Goal: Information Seeking & Learning: Check status

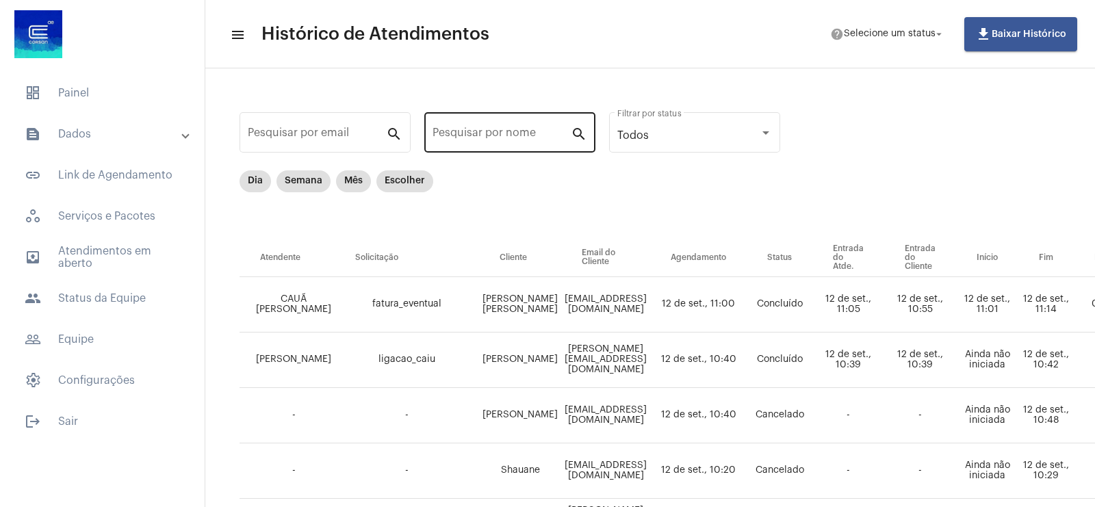
click at [450, 129] on input "Pesquisar por nome" at bounding box center [501, 135] width 138 height 12
paste input "[PERSON_NAME]"
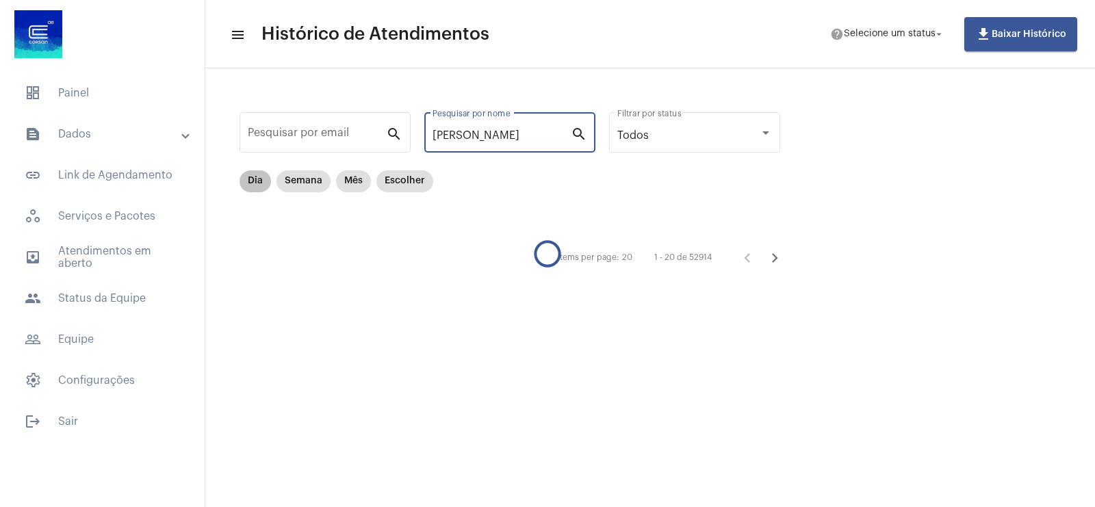
type input "[PERSON_NAME]"
click at [257, 177] on mat-chip "Dia" at bounding box center [254, 181] width 31 height 22
click at [534, 138] on input "[PERSON_NAME]" at bounding box center [501, 135] width 138 height 12
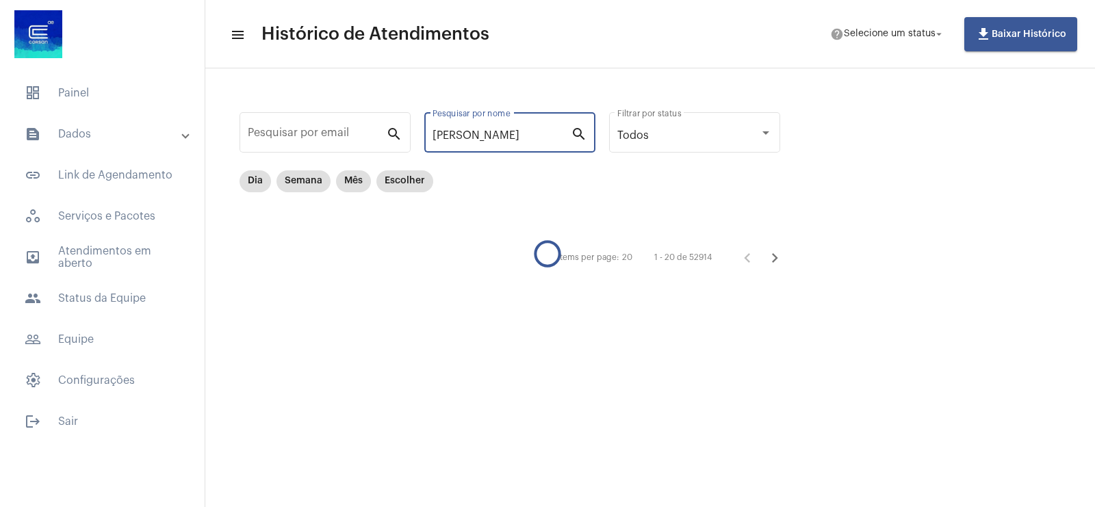
click at [534, 138] on input "[PERSON_NAME]" at bounding box center [501, 135] width 138 height 12
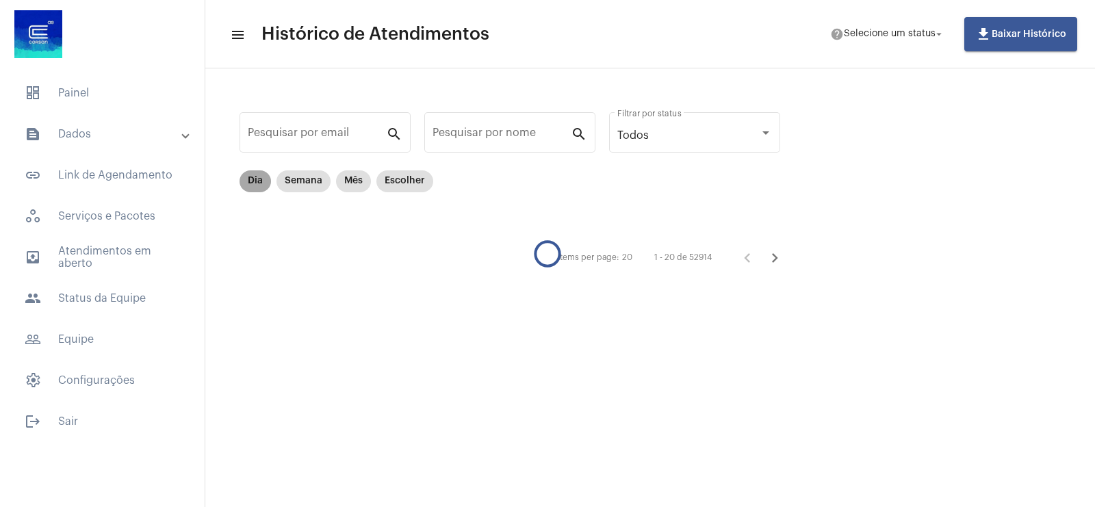
click at [250, 175] on mat-chip "Dia" at bounding box center [254, 181] width 31 height 22
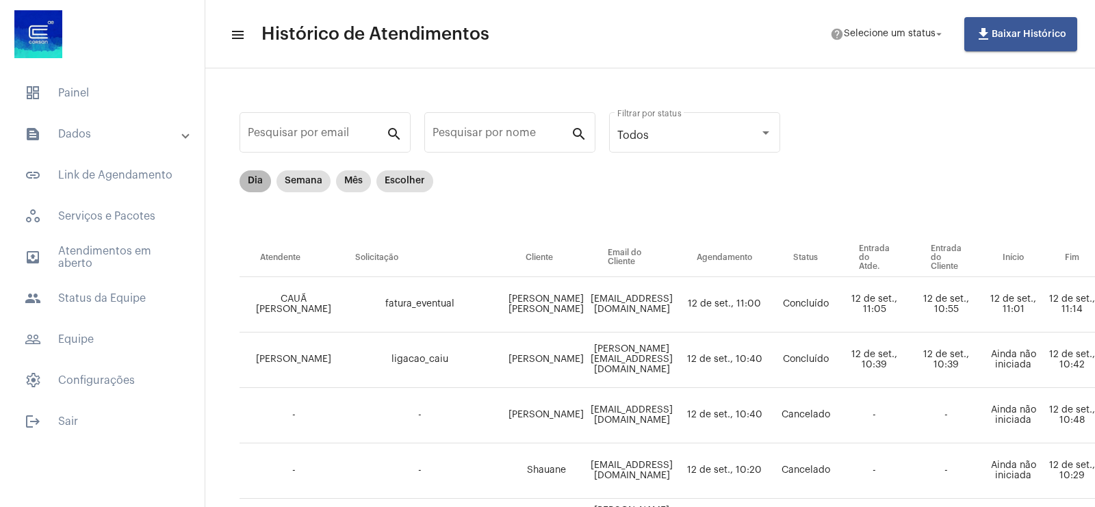
click at [241, 185] on mat-chip "Dia" at bounding box center [254, 181] width 31 height 22
click at [393, 193] on div "Dia Semana Mês Escolher" at bounding box center [336, 181] width 199 height 27
click at [402, 188] on mat-chip "Escolher" at bounding box center [404, 181] width 57 height 22
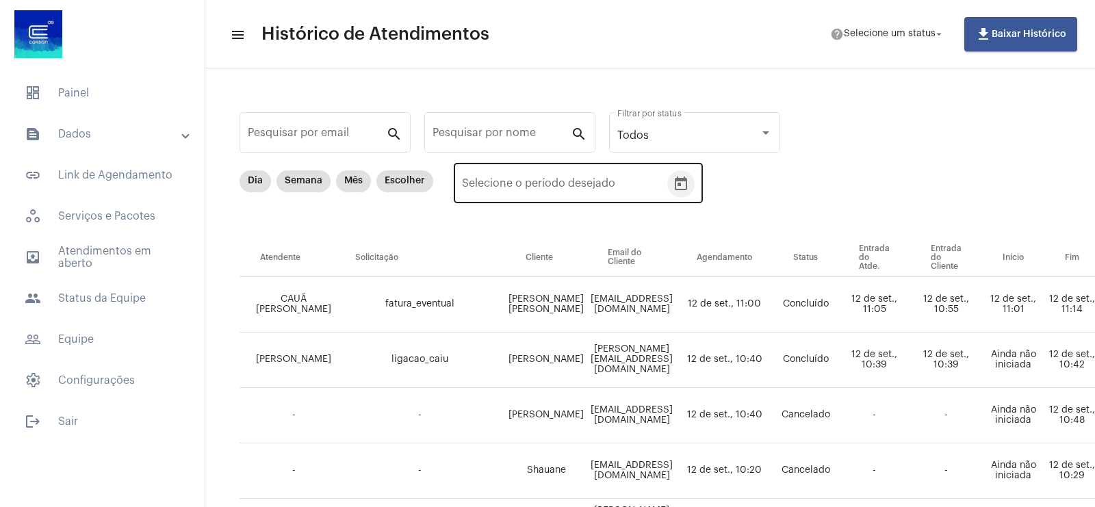
click at [684, 189] on icon "Open calendar" at bounding box center [681, 184] width 16 height 16
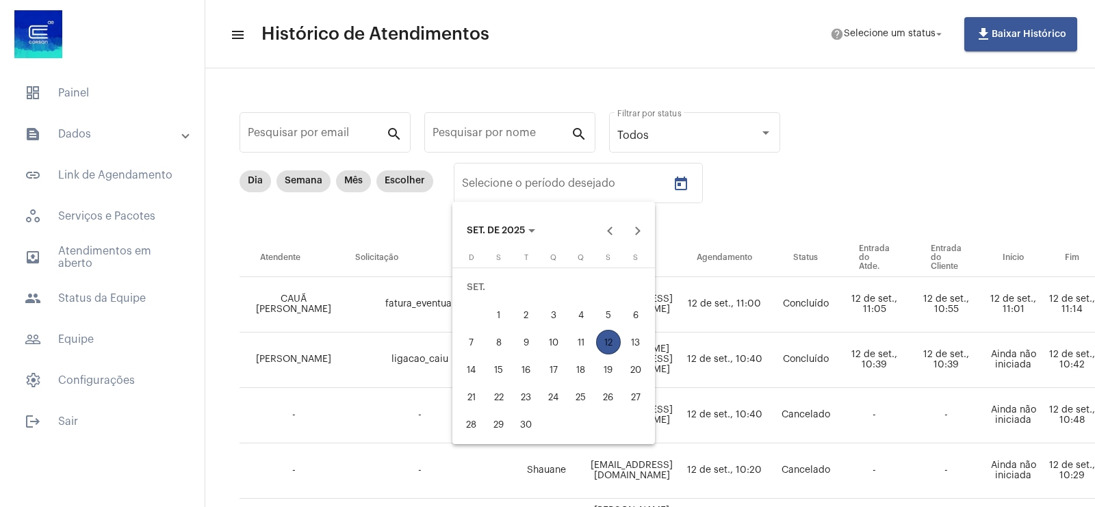
click at [556, 334] on div "10" at bounding box center [553, 342] width 25 height 25
type input "[DATE]"
click at [585, 334] on div "11" at bounding box center [581, 342] width 25 height 25
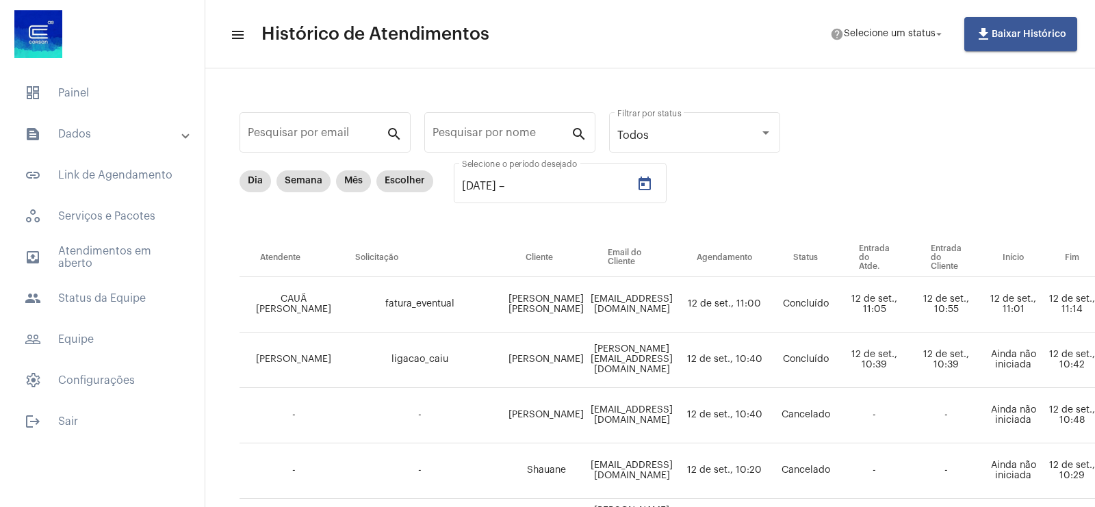
type input "[DATE]"
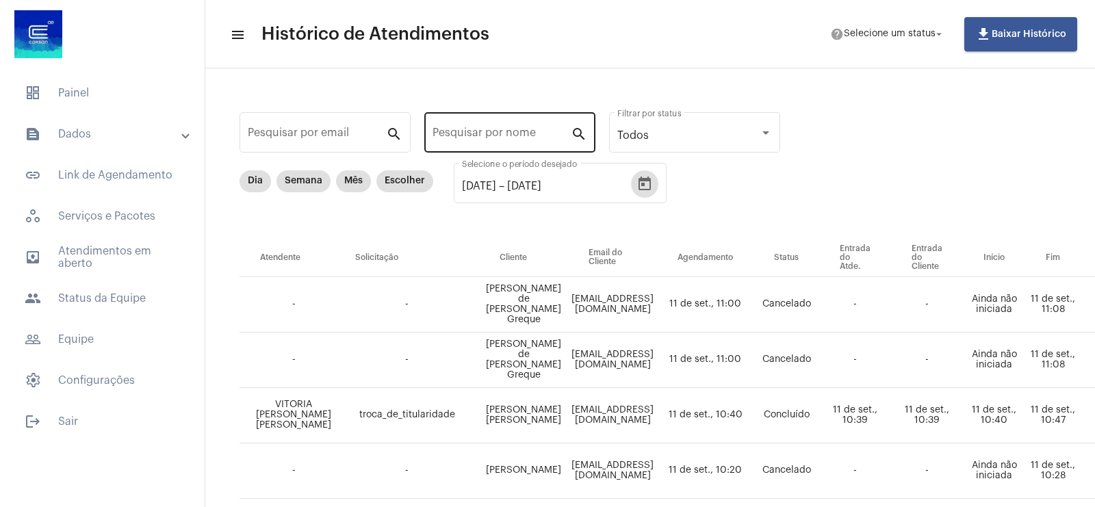
click at [510, 139] on input "Pesquisar por nome" at bounding box center [501, 135] width 138 height 12
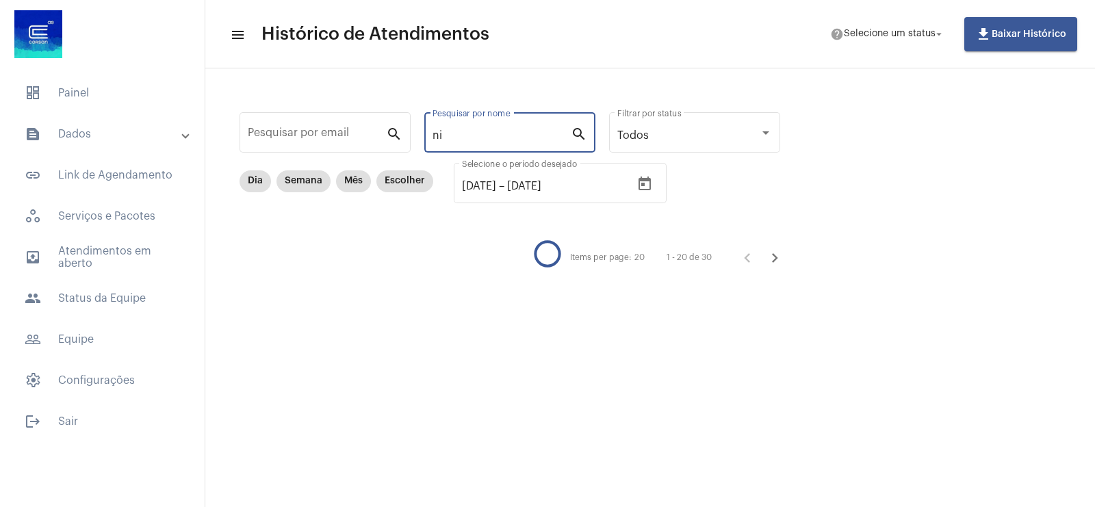
type input "n"
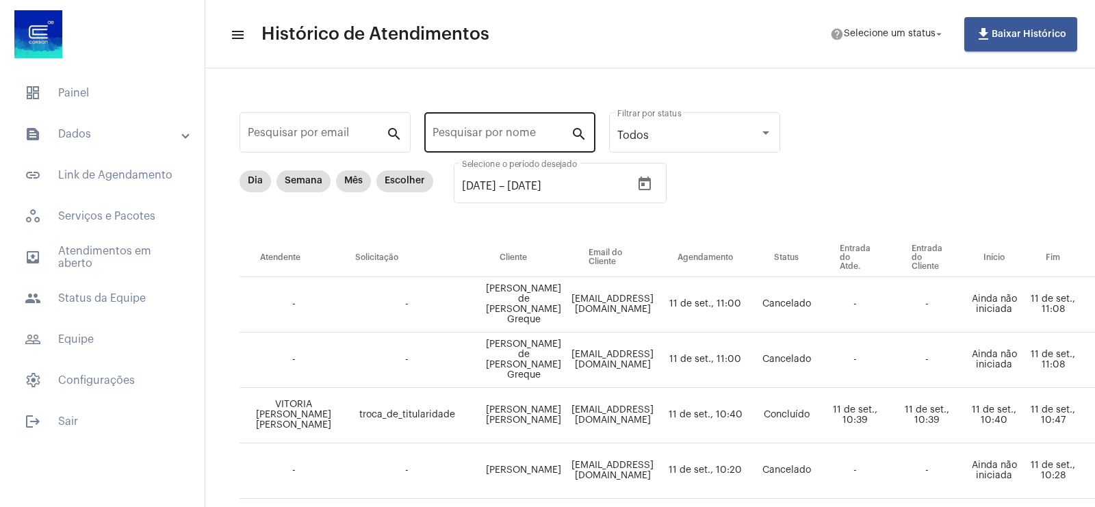
click at [480, 142] on div "Pesquisar por nome" at bounding box center [501, 130] width 138 height 43
paste input "[PERSON_NAME] [PERSON_NAME] [PERSON_NAME]"
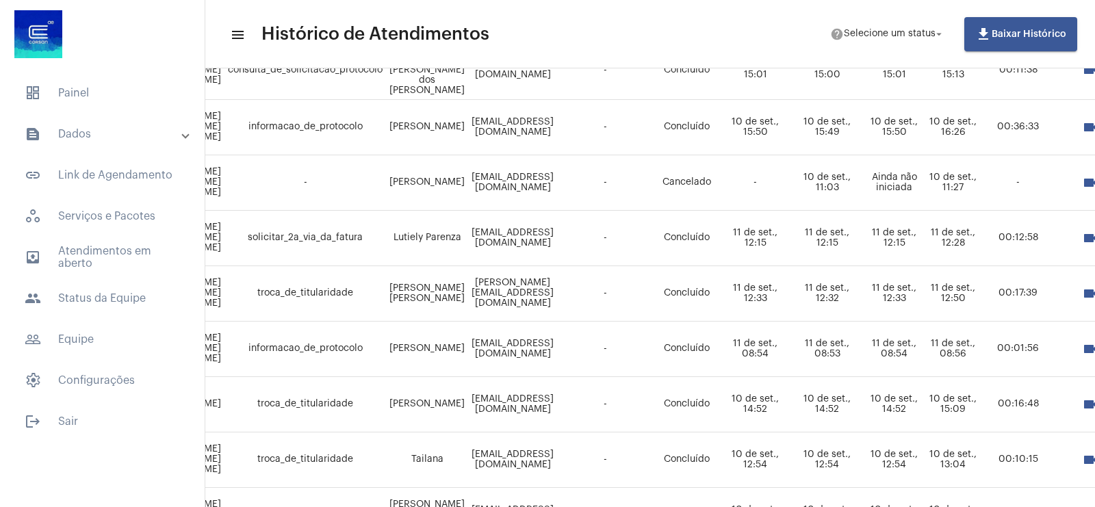
scroll to position [513, 315]
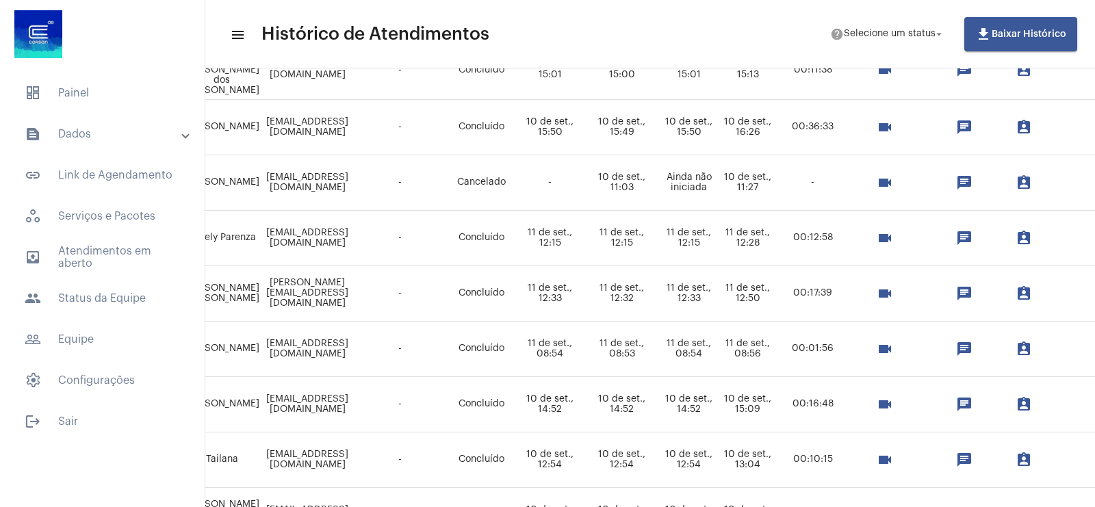
type input "[PERSON_NAME] [PERSON_NAME] [PERSON_NAME]"
click at [928, 301] on div "videocam" at bounding box center [889, 293] width 78 height 27
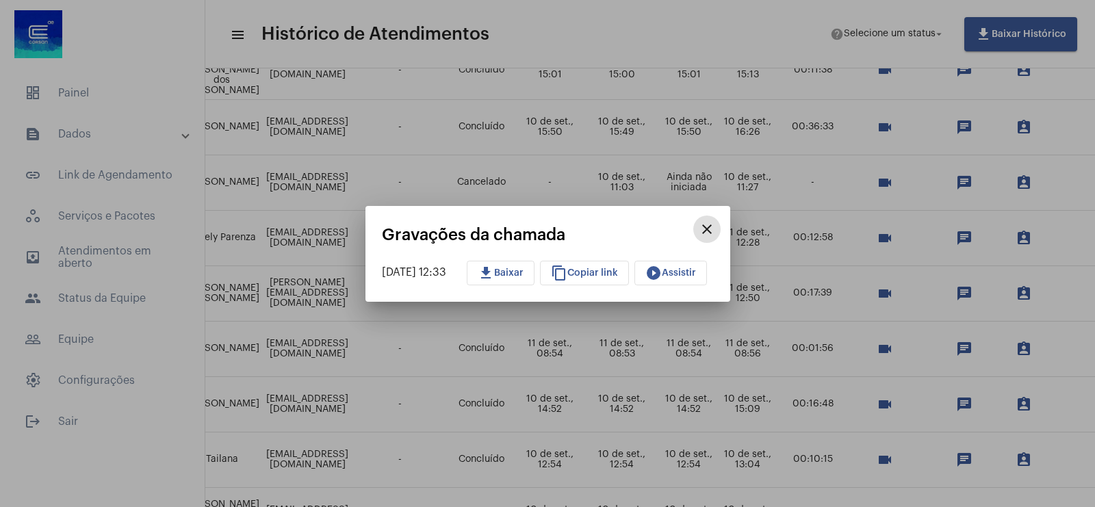
click at [929, 288] on div at bounding box center [547, 253] width 1095 height 507
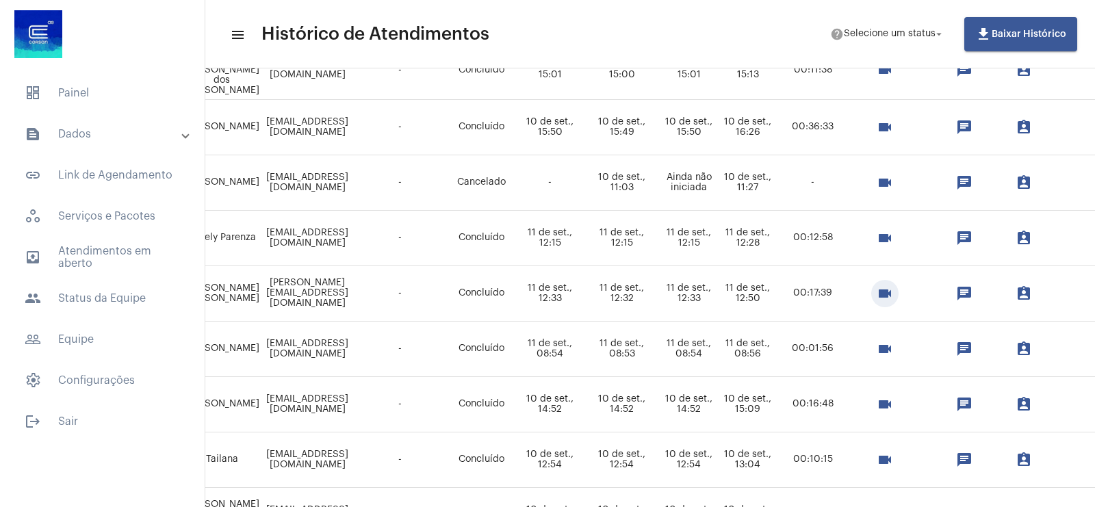
click at [893, 288] on mat-icon "videocam" at bounding box center [884, 293] width 16 height 16
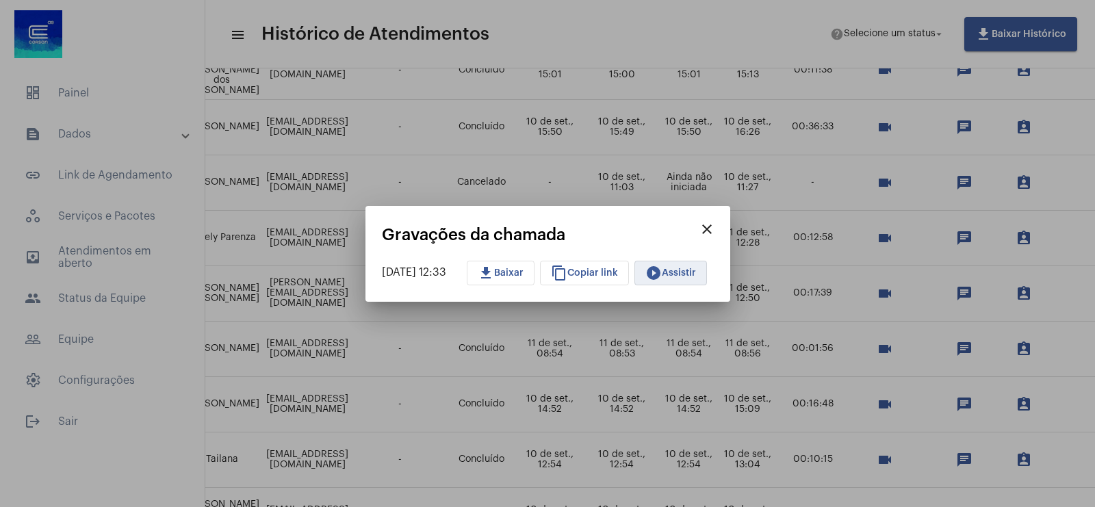
click at [662, 268] on mat-icon "play_circle_filled" at bounding box center [653, 273] width 16 height 16
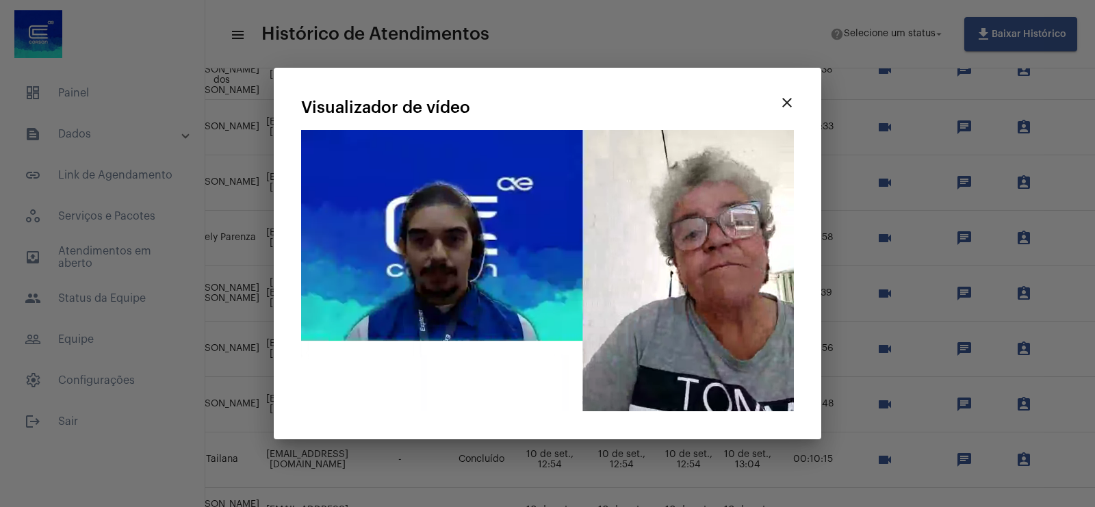
click at [791, 98] on mat-icon "close" at bounding box center [787, 102] width 16 height 16
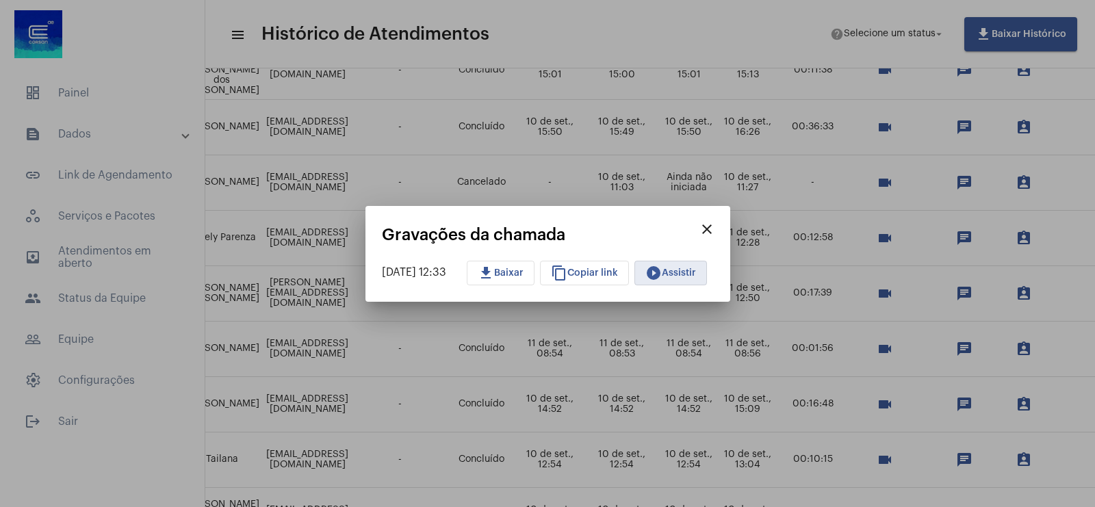
click at [715, 221] on mat-icon "close" at bounding box center [707, 229] width 16 height 16
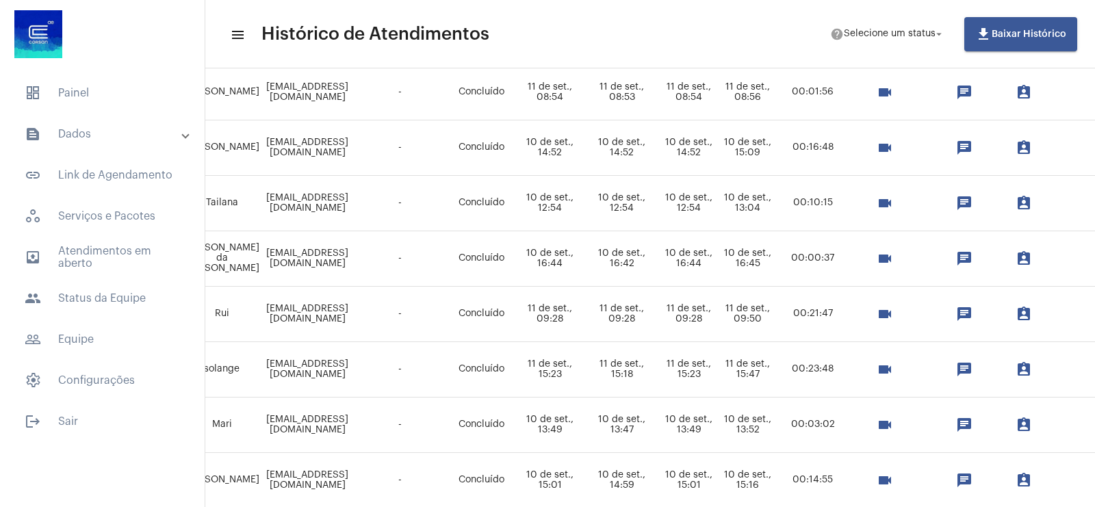
scroll to position [770, 318]
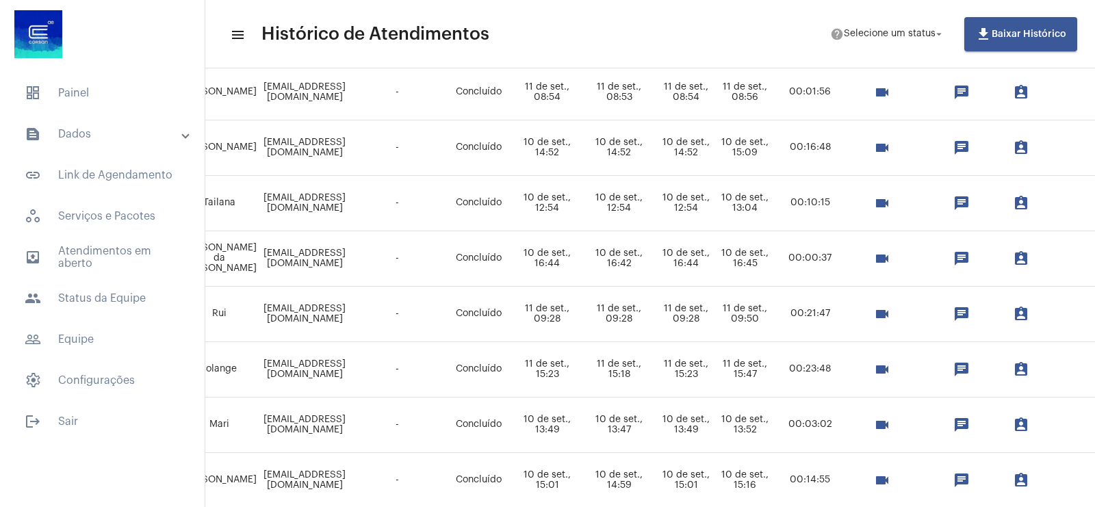
click at [890, 313] on mat-icon "videocam" at bounding box center [882, 314] width 16 height 16
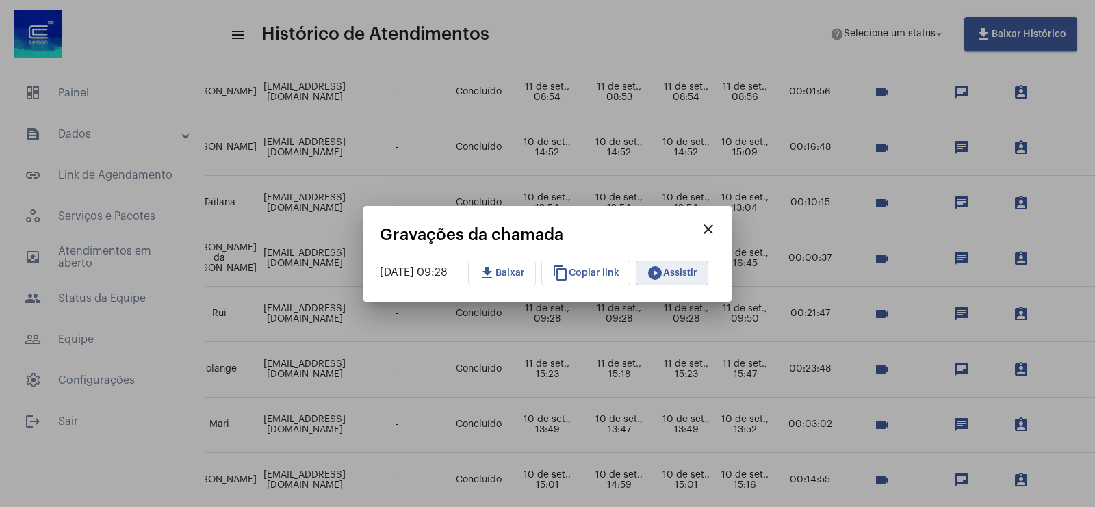
click at [682, 278] on button "play_circle_filled Assistir" at bounding box center [672, 273] width 73 height 25
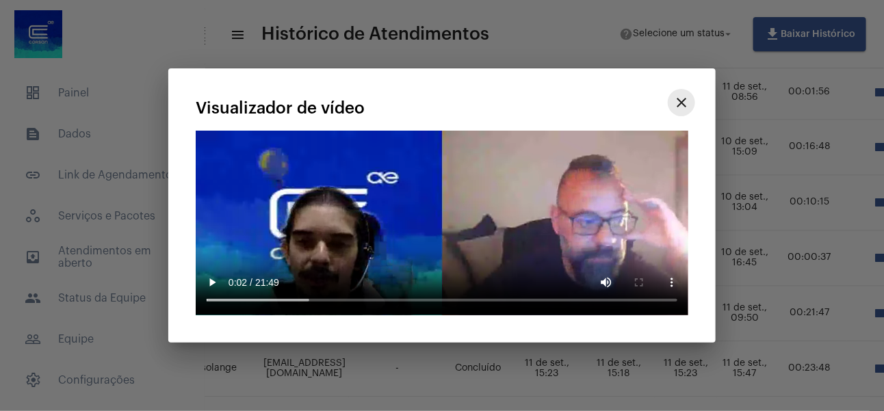
drag, startPoint x: 675, startPoint y: 87, endPoint x: 717, endPoint y: 87, distance: 42.4
click at [675, 94] on mat-icon "close" at bounding box center [681, 102] width 16 height 16
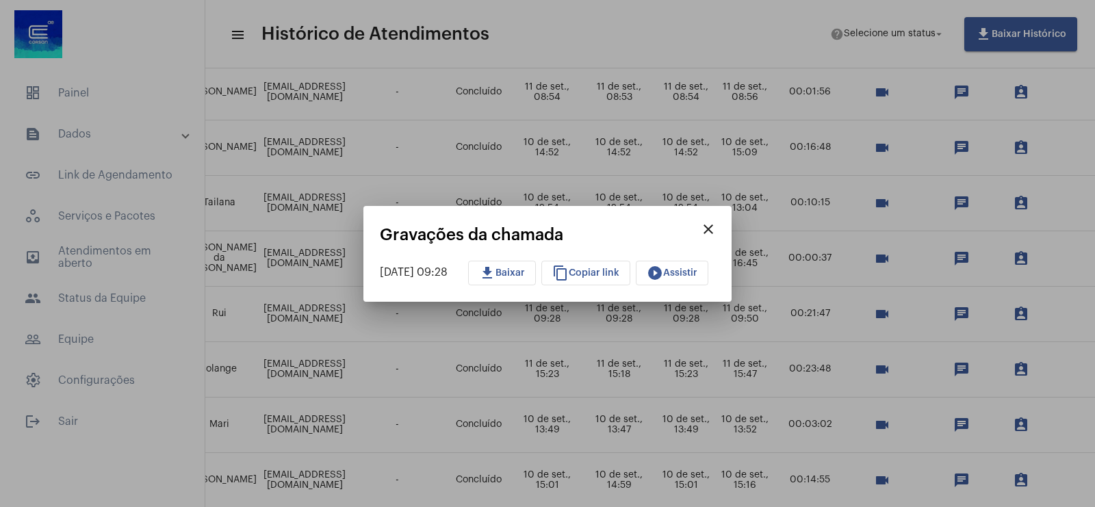
click at [681, 267] on button "play_circle_filled Assistir" at bounding box center [672, 273] width 73 height 25
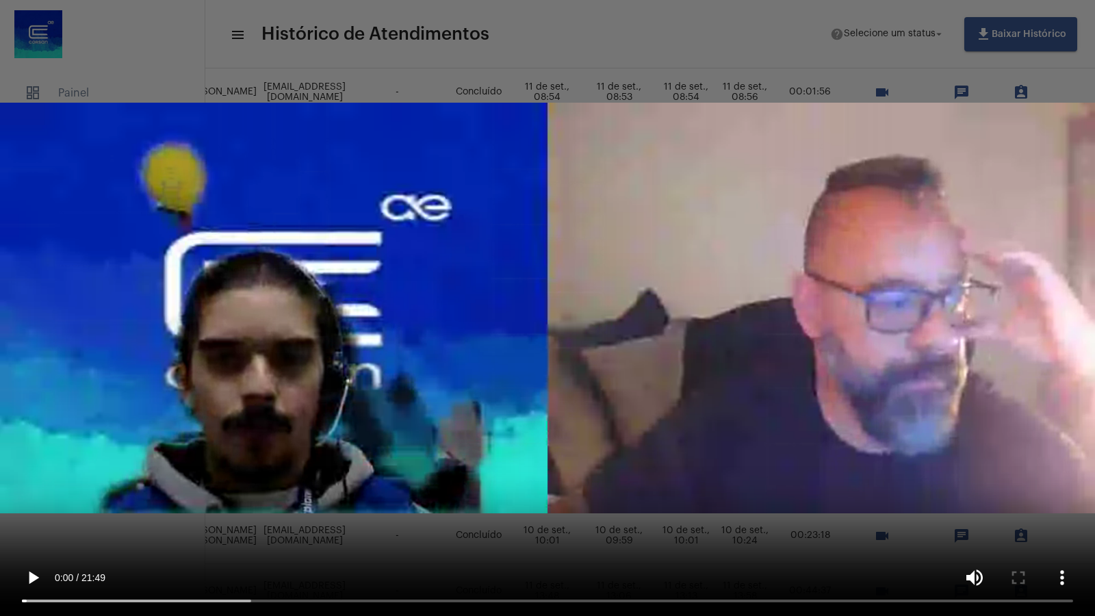
click at [618, 264] on video "Seu navegador não suporta a reprodução deste vídeo." at bounding box center [547, 308] width 1095 height 616
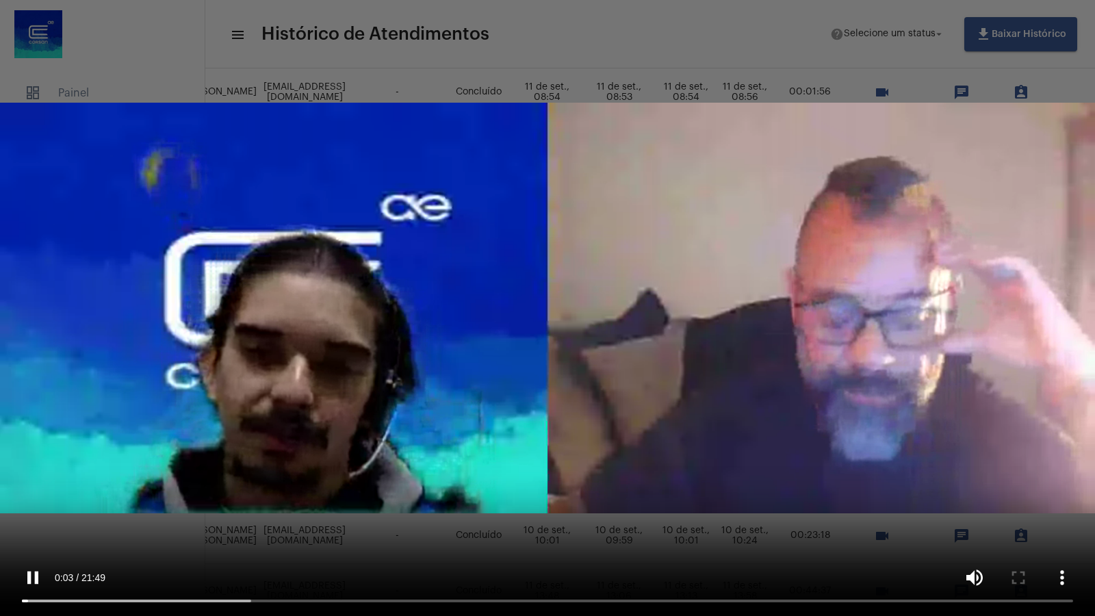
click at [528, 245] on video "Seu navegador não suporta a reprodução deste vídeo." at bounding box center [547, 308] width 1095 height 616
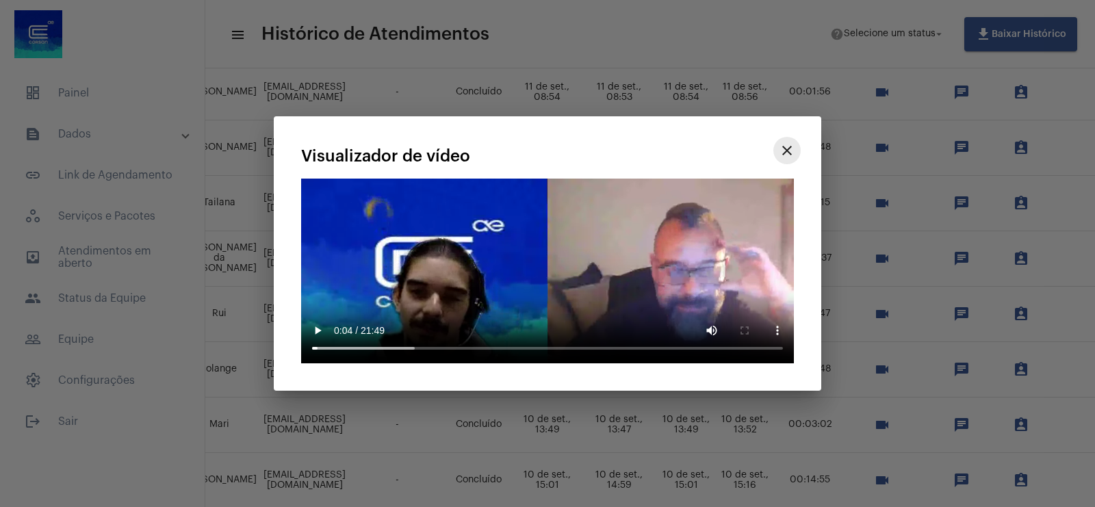
click at [790, 154] on mat-icon "close" at bounding box center [787, 150] width 16 height 16
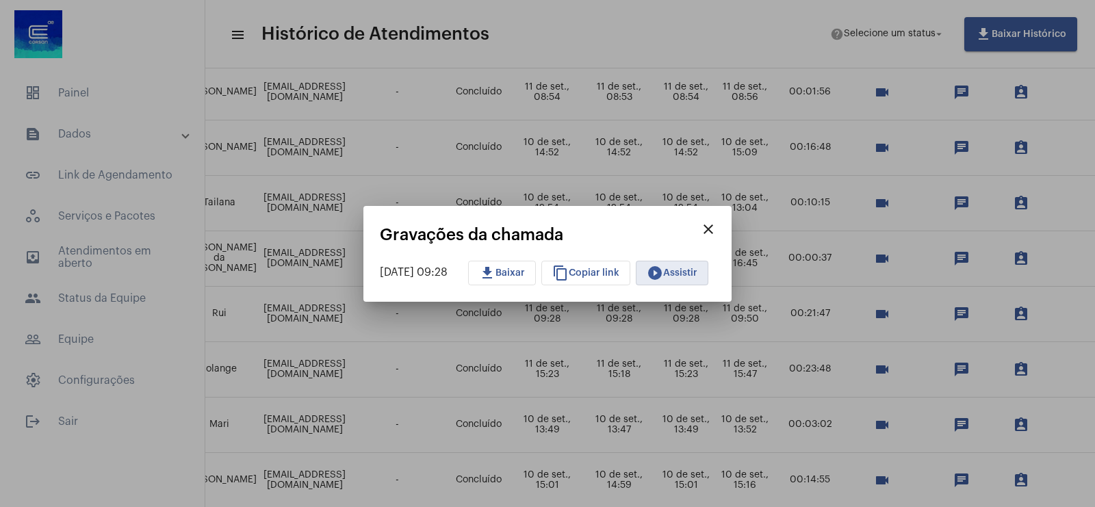
click at [716, 230] on mat-icon "close" at bounding box center [708, 229] width 16 height 16
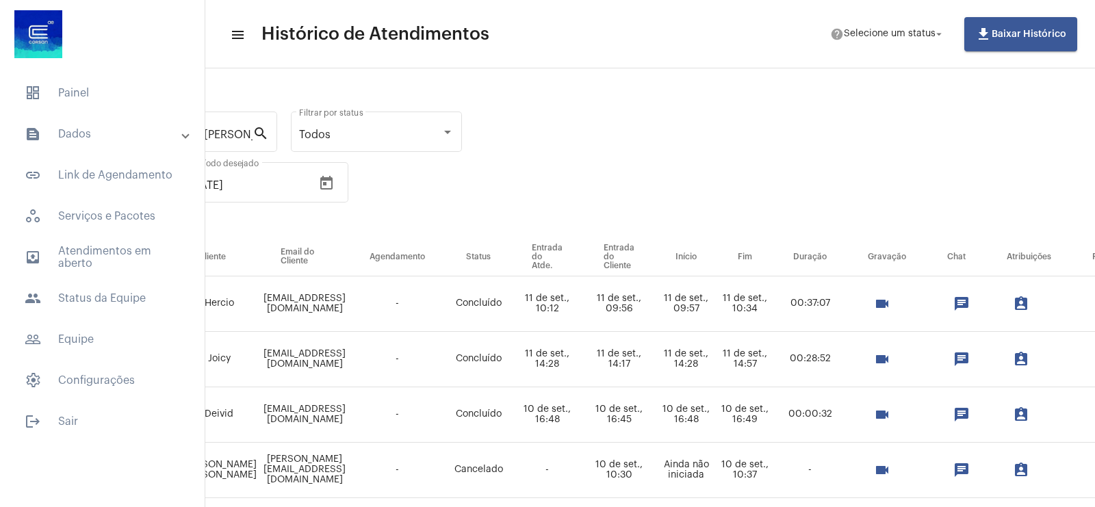
scroll to position [0, 318]
